Goal: Information Seeking & Learning: Understand process/instructions

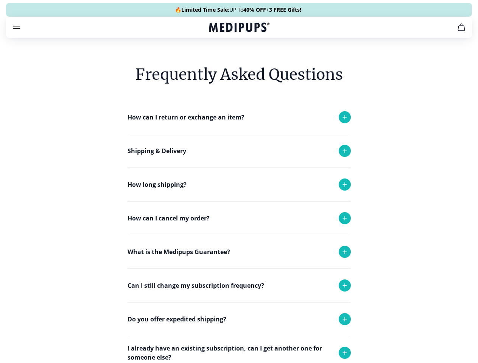
click at [218, 61] on span "Supplements" at bounding box center [237, 65] width 38 height 8
click at [256, 60] on icon "button" at bounding box center [260, 64] width 9 height 9
click at [457, 32] on icon "cart" at bounding box center [461, 27] width 9 height 9
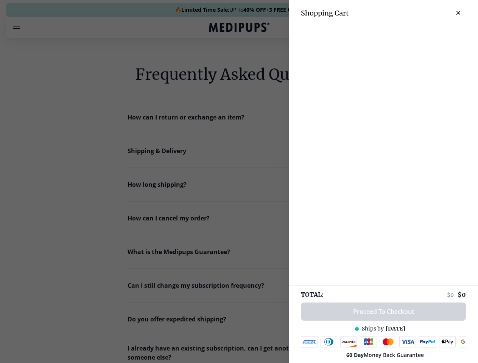
click at [368, 38] on div at bounding box center [239, 181] width 478 height 363
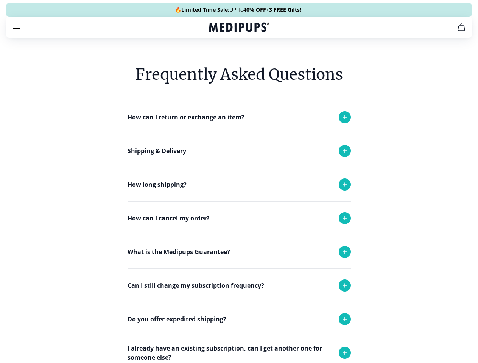
click at [0, 0] on span "Get FREE Gift" at bounding box center [0, 0] width 0 height 0
click at [0, 0] on icon "button" at bounding box center [0, 0] width 0 height 0
click at [239, 122] on p "How can I return or exchange an item?" at bounding box center [186, 117] width 117 height 9
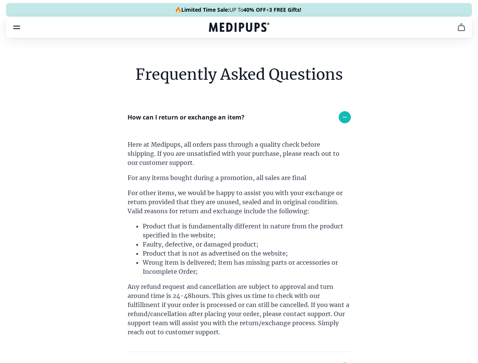
click at [239, 352] on div "Shipping & Delivery" at bounding box center [239, 368] width 223 height 33
click at [239, 206] on div "Here at Medipups, all orders pass through a quality check before shipping. If y…" at bounding box center [239, 243] width 223 height 218
click at [239, 240] on div "Here at Medipups, all orders pass through a quality check before shipping. If y…" at bounding box center [239, 243] width 223 height 218
